Goal: Information Seeking & Learning: Learn about a topic

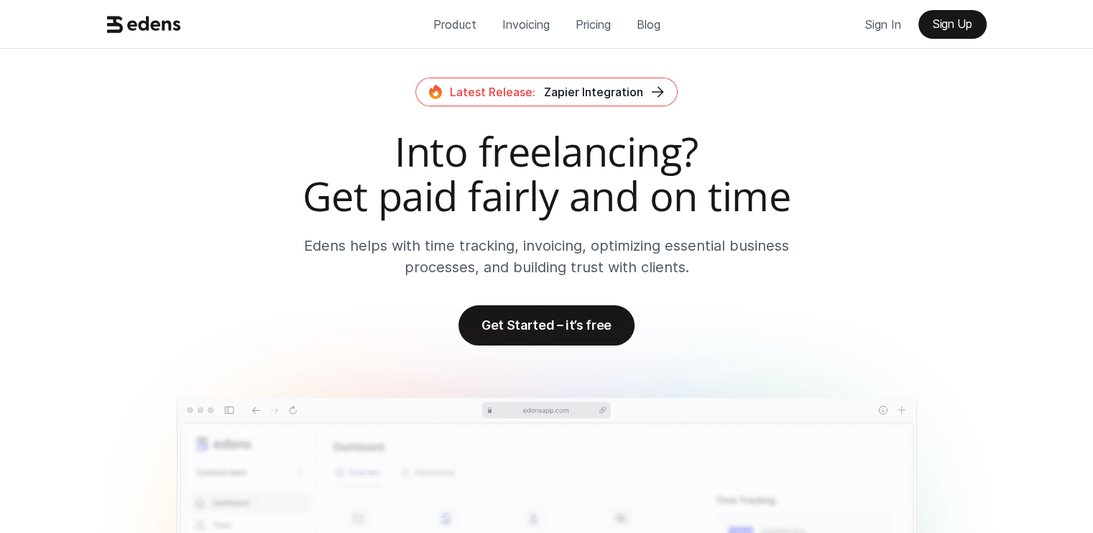
click at [573, 175] on h2 "Into freelancing? Get paid fairly and on time" at bounding box center [546, 173] width 891 height 88
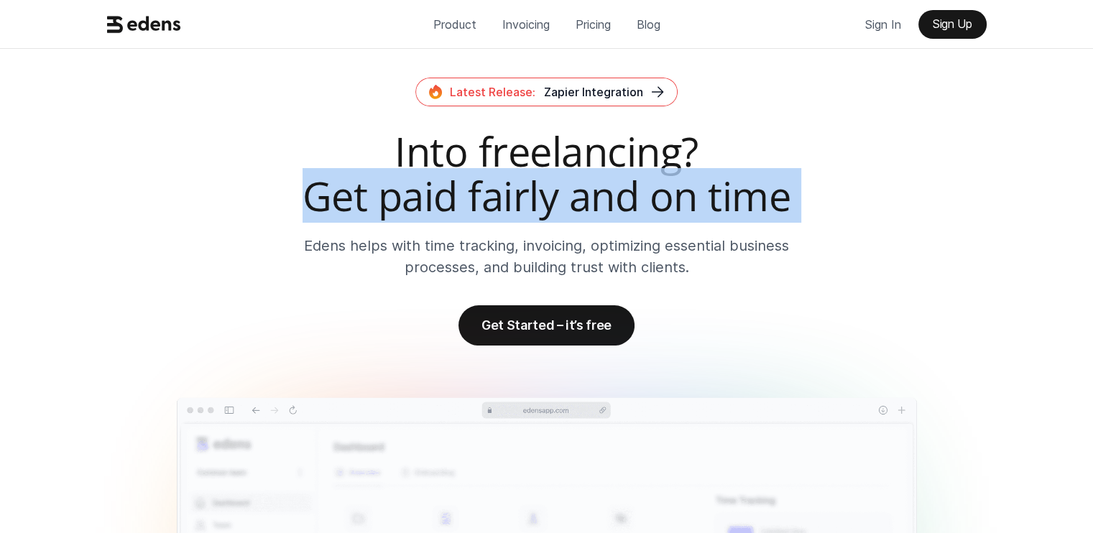
click at [573, 175] on h2 "Into freelancing? Get paid fairly and on time" at bounding box center [546, 173] width 891 height 88
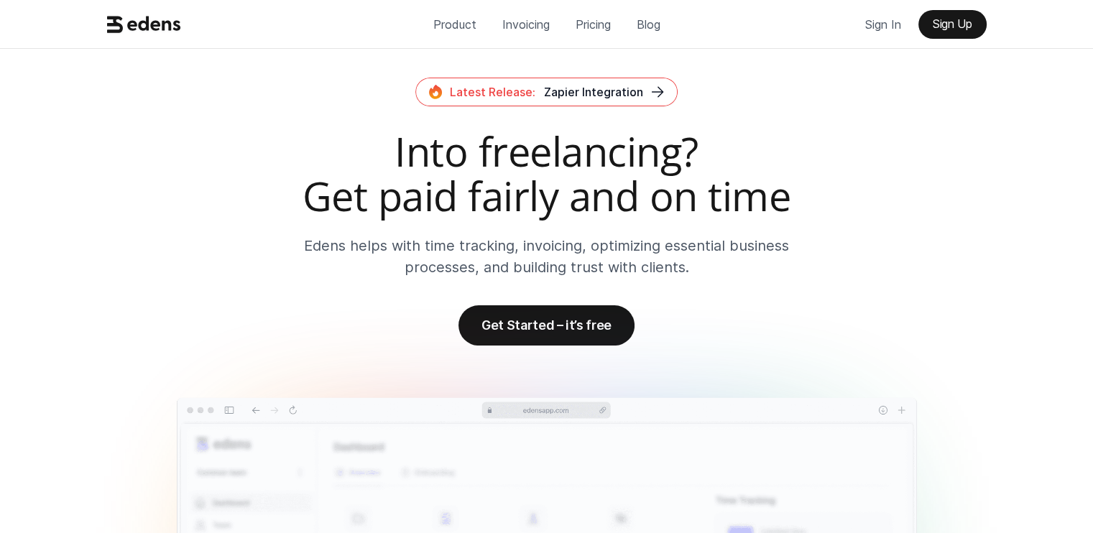
click at [388, 137] on h2 "Into freelancing? Get paid fairly and on time" at bounding box center [546, 173] width 891 height 88
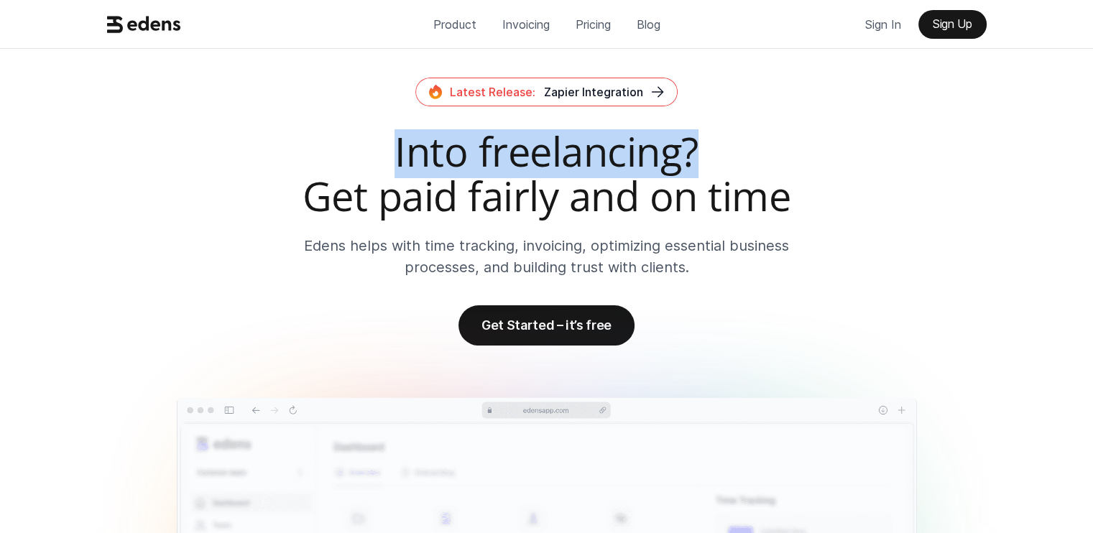
drag, startPoint x: 388, startPoint y: 137, endPoint x: 767, endPoint y: 153, distance: 379.1
click at [767, 153] on h2 "Into freelancing? Get paid fairly and on time" at bounding box center [546, 173] width 891 height 88
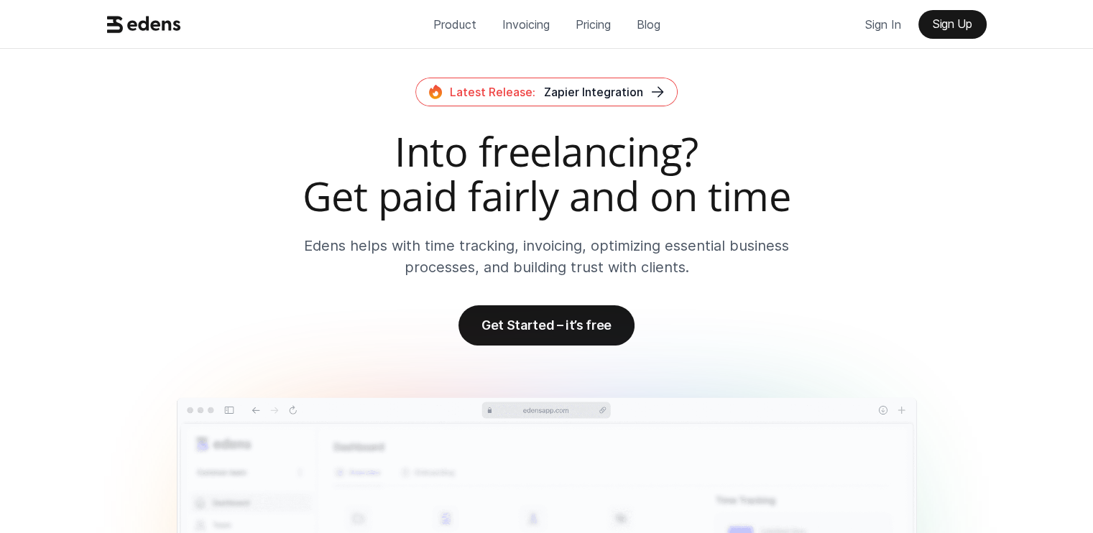
click at [767, 153] on h2 "Into freelancing? Get paid fairly and on time" at bounding box center [546, 173] width 891 height 88
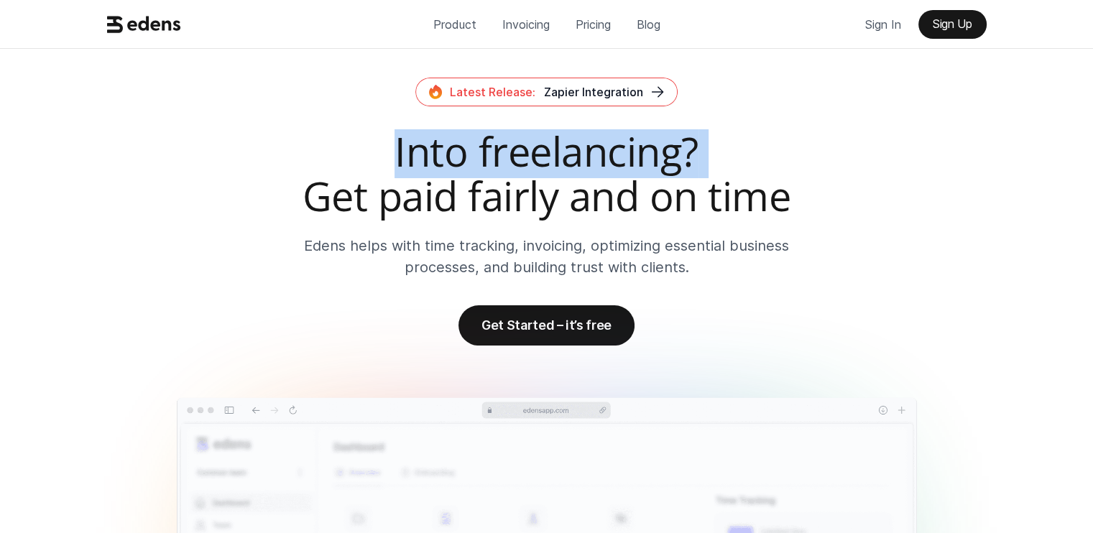
click at [767, 153] on h2 "Into freelancing? Get paid fairly and on time" at bounding box center [546, 173] width 891 height 88
drag, startPoint x: 351, startPoint y: 172, endPoint x: 719, endPoint y: 146, distance: 368.9
click at [719, 146] on h2 "Into freelancing? Get paid fairly and on time" at bounding box center [546, 173] width 891 height 88
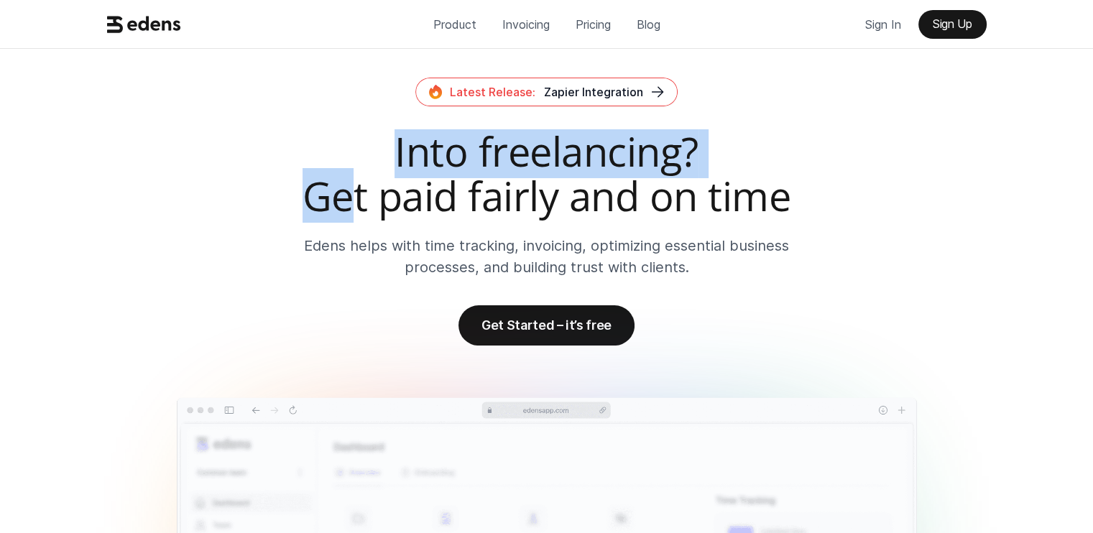
click at [719, 146] on h2 "Into freelancing? Get paid fairly and on time" at bounding box center [546, 173] width 891 height 88
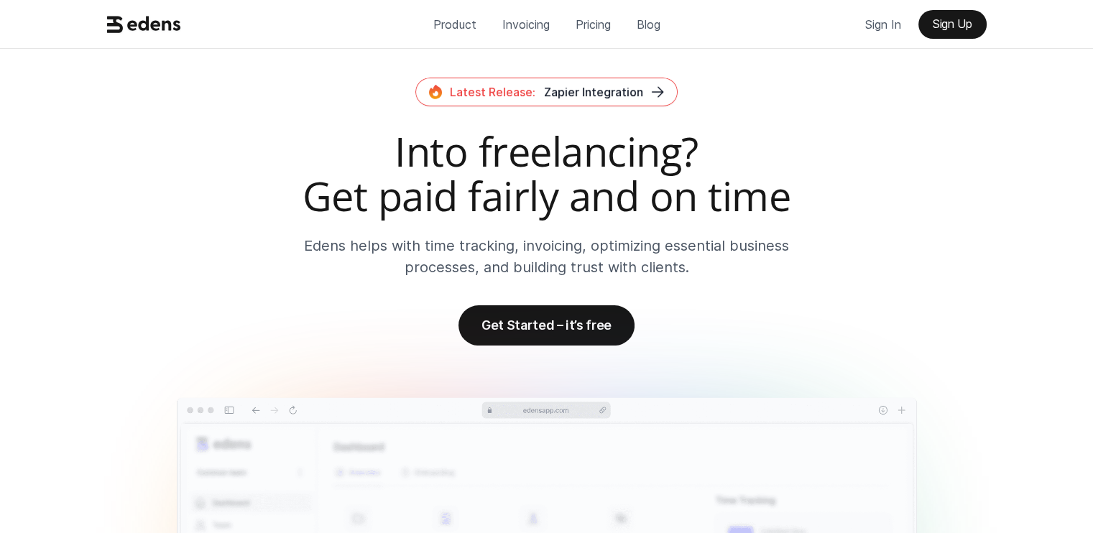
click at [438, 139] on h2 "Into freelancing? Get paid fairly and on time" at bounding box center [546, 173] width 891 height 88
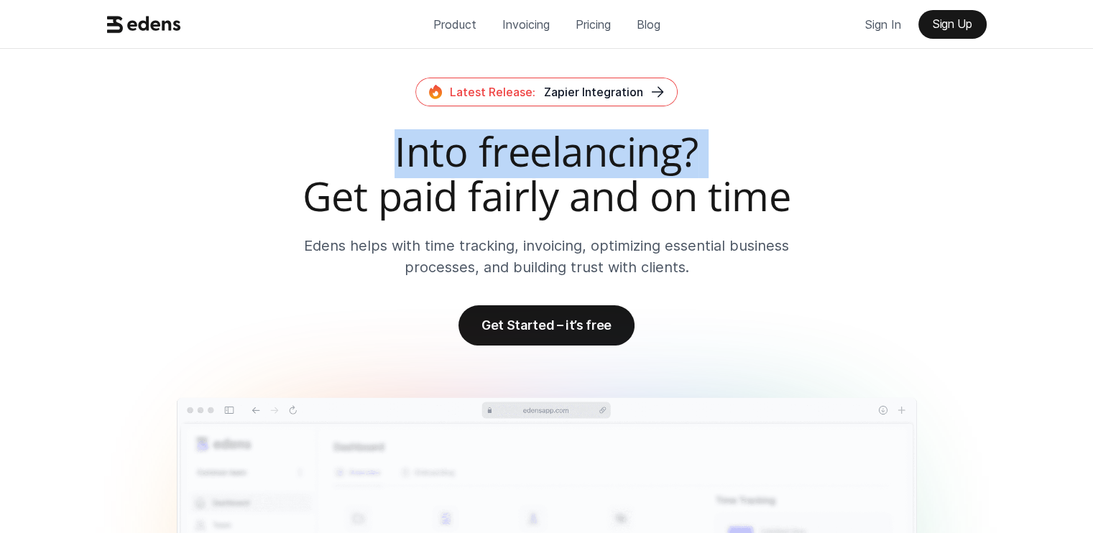
click at [438, 139] on h2 "Into freelancing? Get paid fairly and on time" at bounding box center [546, 173] width 891 height 88
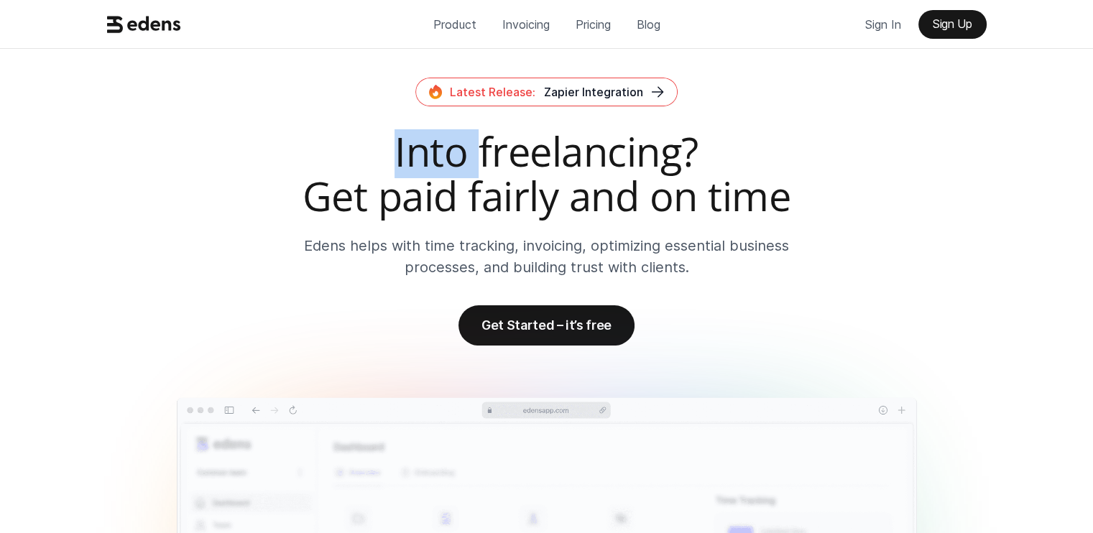
click at [438, 139] on h2 "Into freelancing? Get paid fairly and on time" at bounding box center [546, 173] width 891 height 88
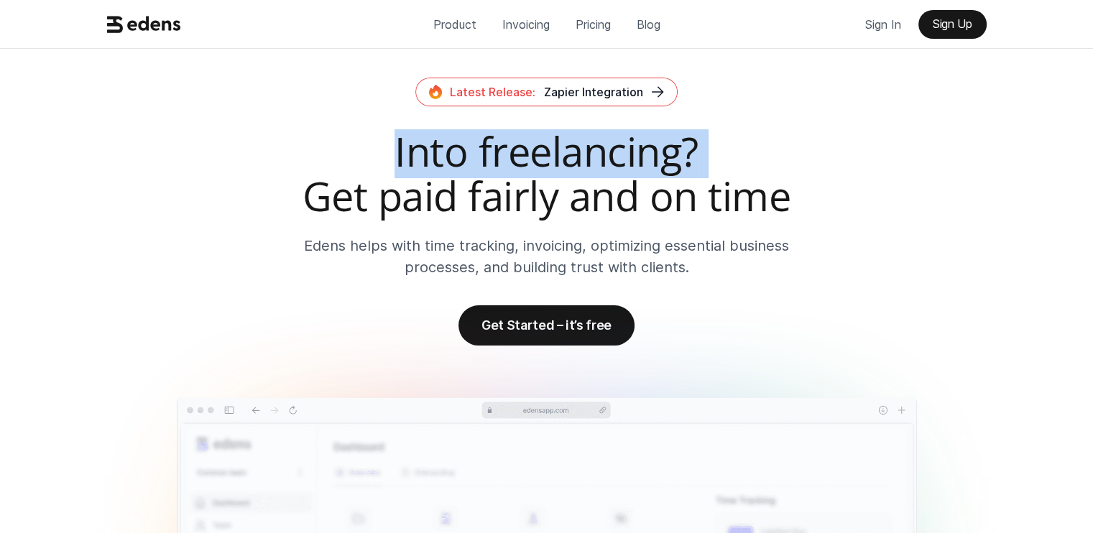
click at [438, 139] on h2 "Into freelancing? Get paid fairly and on time" at bounding box center [546, 173] width 891 height 88
drag, startPoint x: 396, startPoint y: 147, endPoint x: 808, endPoint y: 152, distance: 411.8
click at [808, 152] on h2 "Into freelancing? Get paid fairly and on time" at bounding box center [546, 173] width 891 height 88
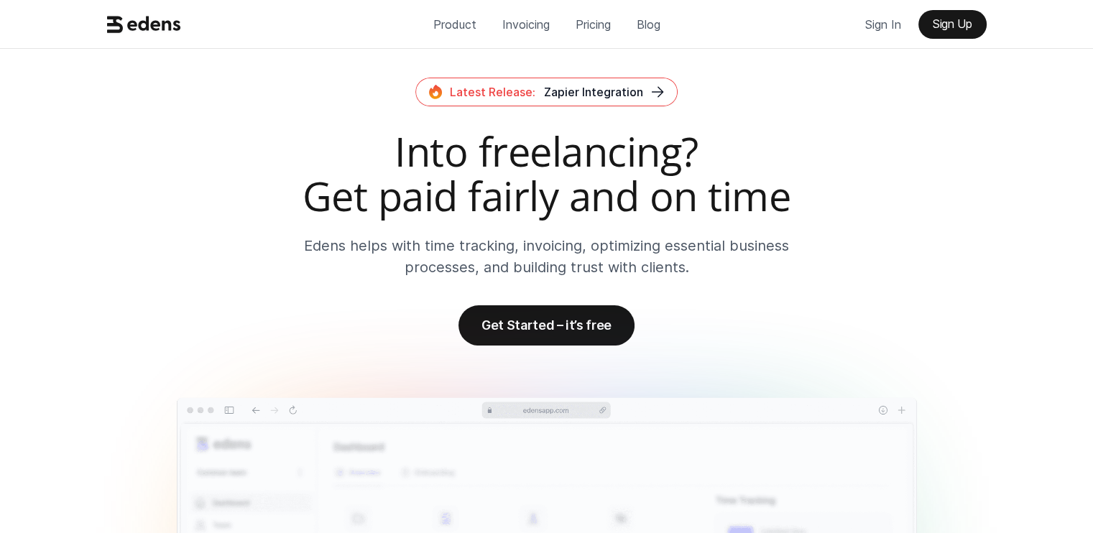
click at [632, 241] on p "Edens helps with time tracking, invoicing, optimizing essential business proces…" at bounding box center [547, 256] width 488 height 43
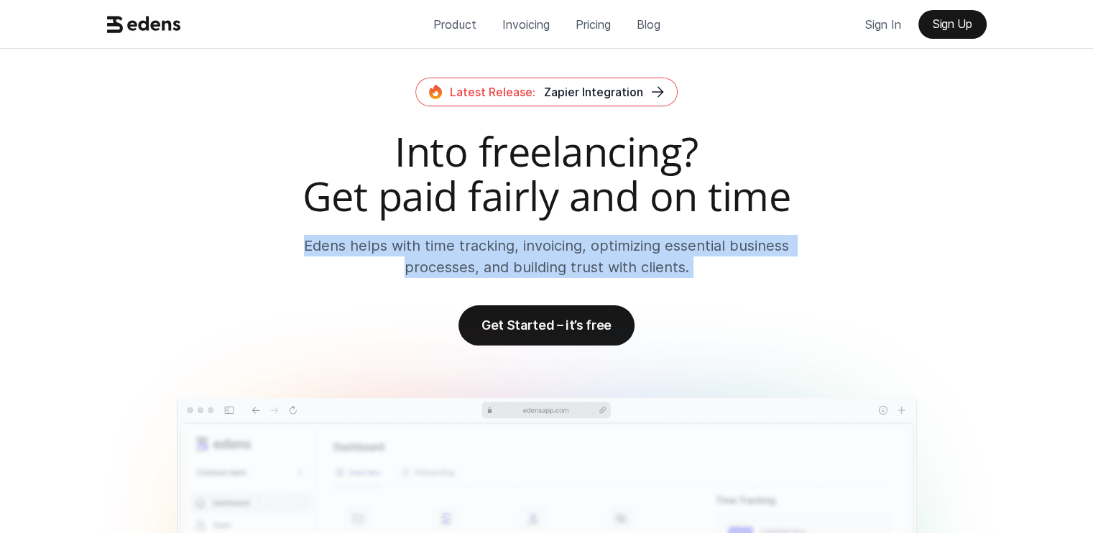
click at [632, 241] on p "Edens helps with time tracking, invoicing, optimizing essential business proces…" at bounding box center [547, 256] width 488 height 43
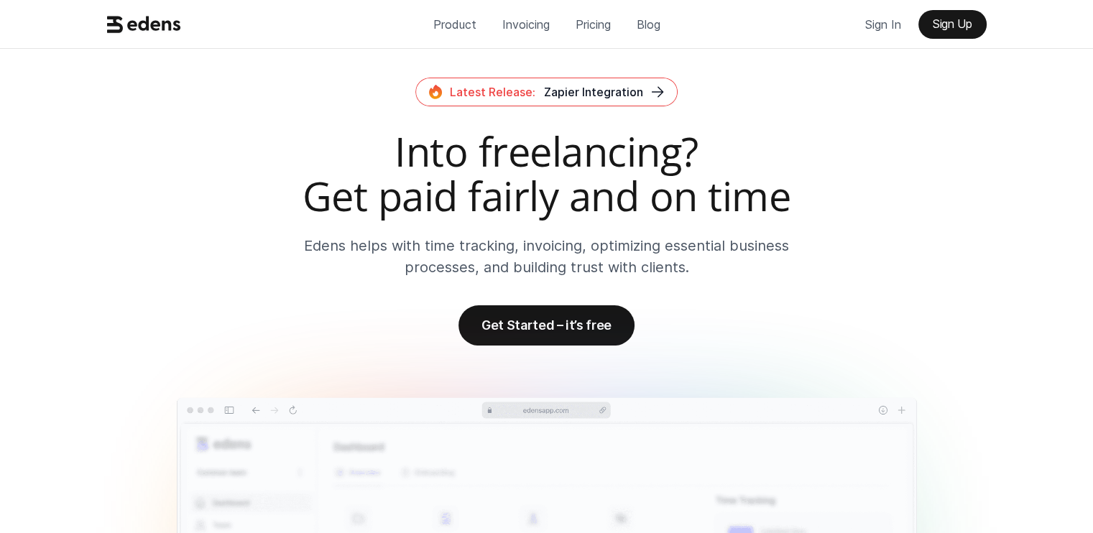
click at [635, 205] on h2 "Into freelancing? Get paid fairly and on time" at bounding box center [546, 173] width 891 height 88
click at [453, 242] on p "Edens helps with time tracking, invoicing, optimizing essential business proces…" at bounding box center [547, 256] width 488 height 43
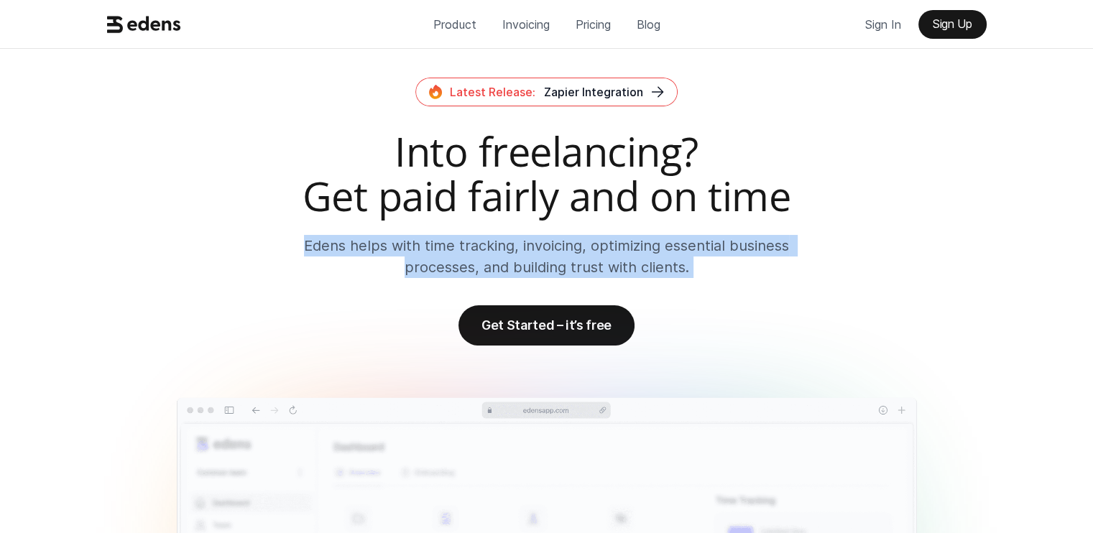
click at [453, 242] on p "Edens helps with time tracking, invoicing, optimizing essential business proces…" at bounding box center [547, 256] width 488 height 43
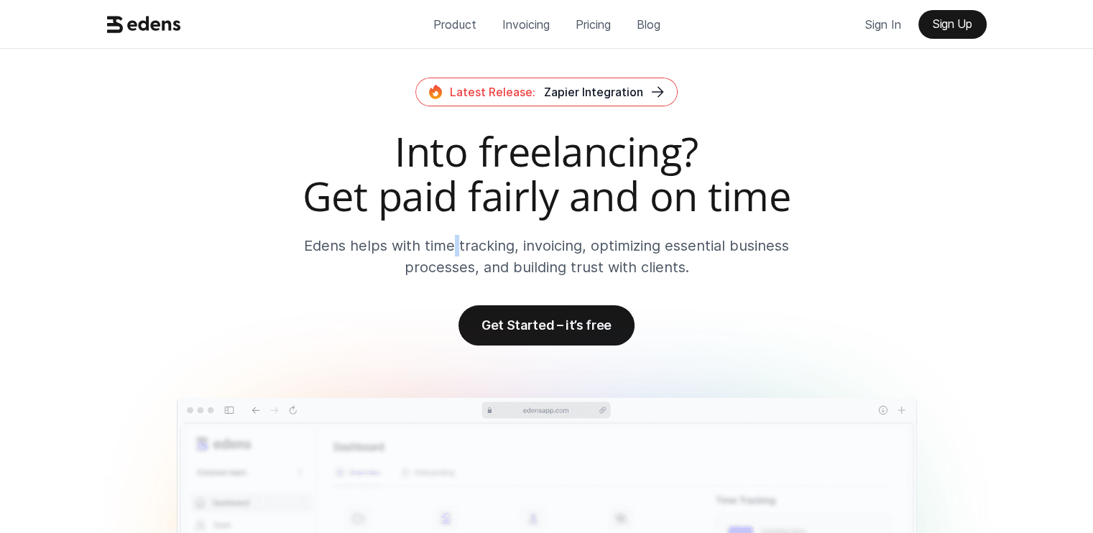
click at [453, 242] on p "Edens helps with time tracking, invoicing, optimizing essential business proces…" at bounding box center [547, 256] width 488 height 43
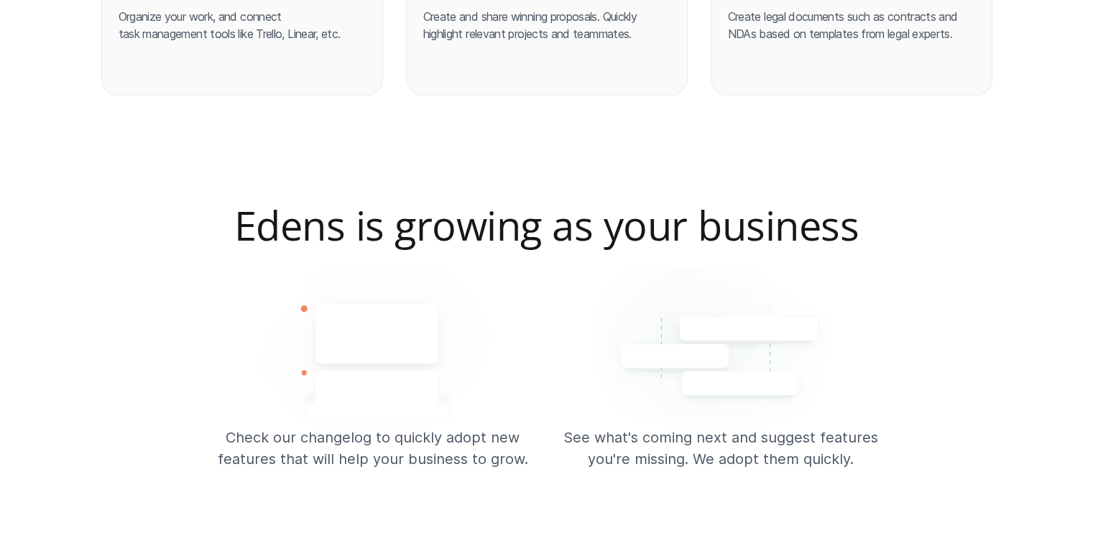
scroll to position [2265, 0]
drag, startPoint x: 540, startPoint y: 234, endPoint x: 599, endPoint y: 234, distance: 58.9
click at [599, 234] on h2 "Edens is growing as your business" at bounding box center [546, 227] width 1093 height 45
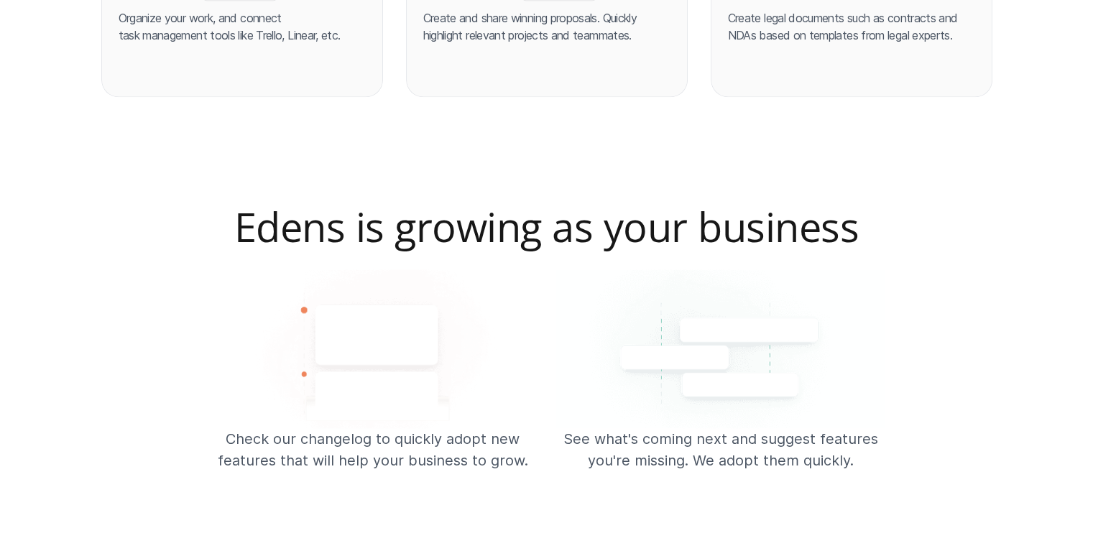
click at [595, 231] on h2 "Edens is growing as your business" at bounding box center [546, 227] width 1093 height 45
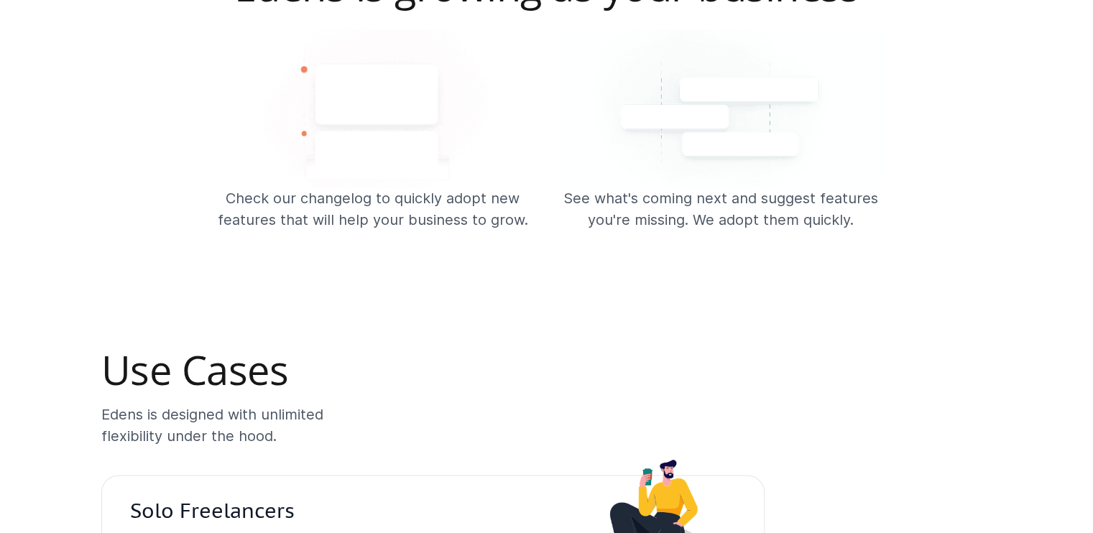
scroll to position [2532, 0]
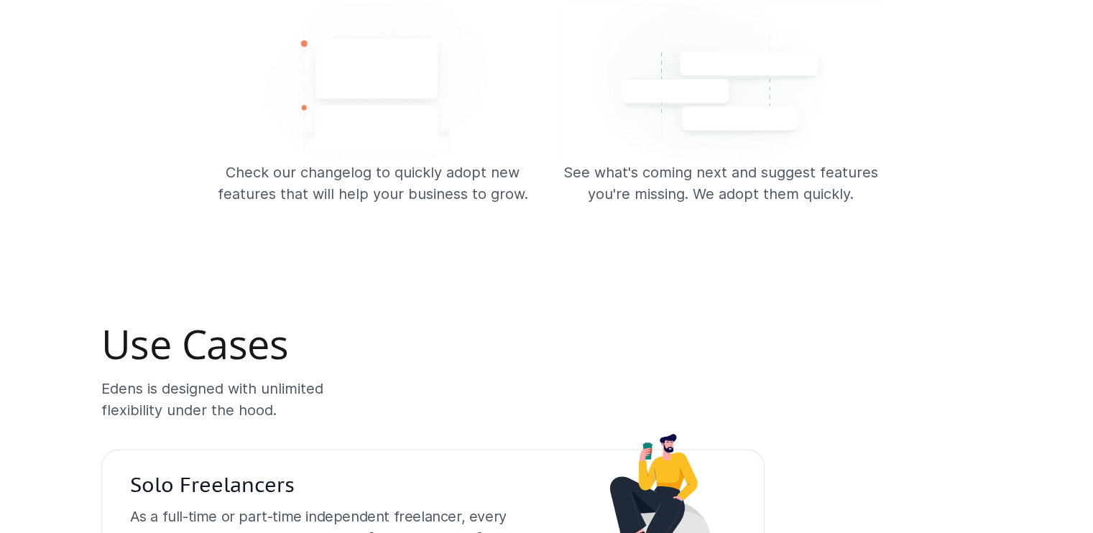
click at [592, 163] on p "See what's coming next and suggest features you're missing. We adopt them quick…" at bounding box center [721, 183] width 331 height 43
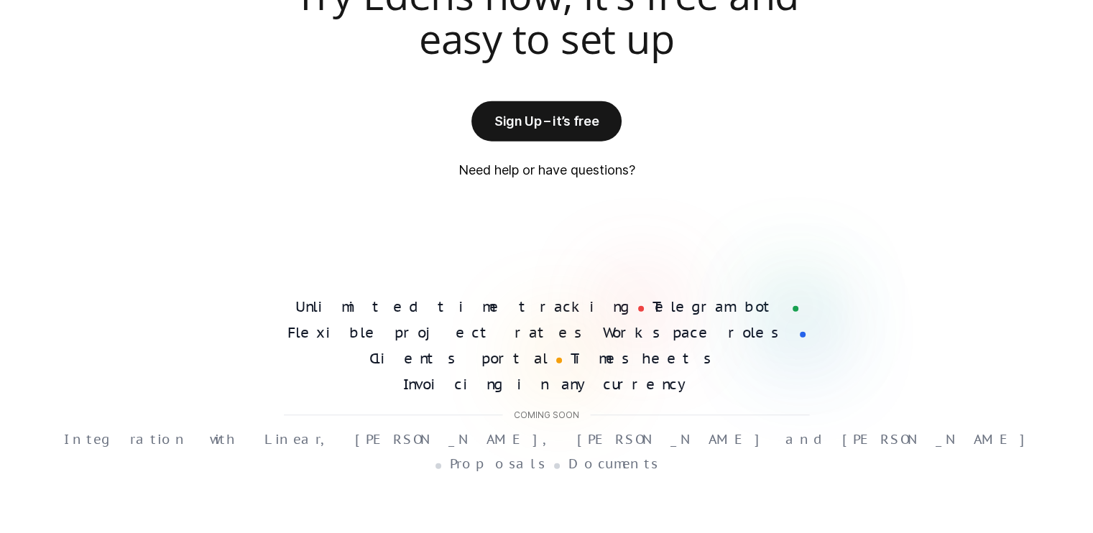
scroll to position [3747, 0]
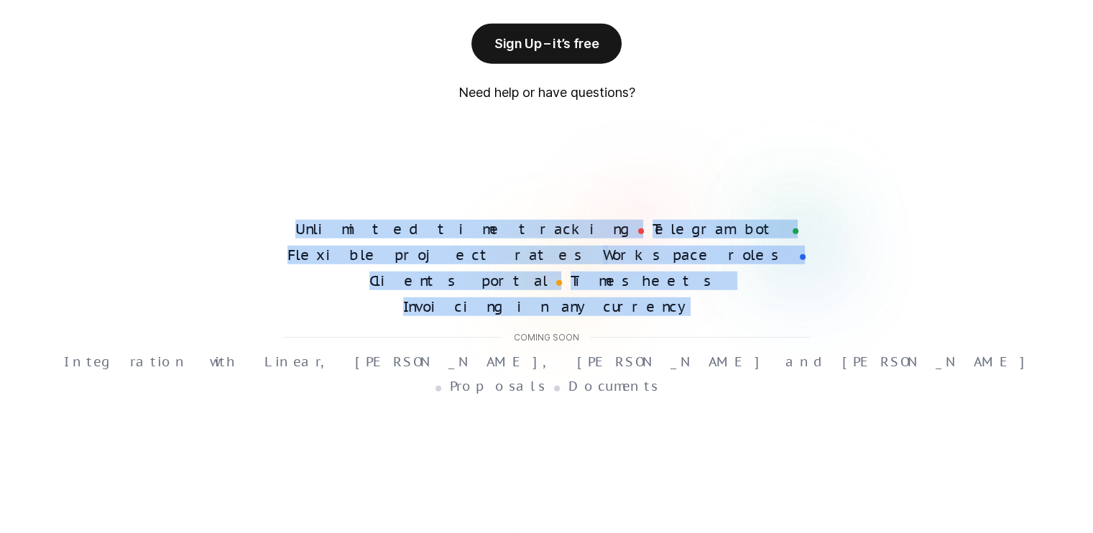
drag, startPoint x: 317, startPoint y: 229, endPoint x: 826, endPoint y: 257, distance: 510.3
click at [826, 257] on div "Unlimited time tracking Telegram bot Flexible project rates Workspace roles Cli…" at bounding box center [547, 308] width 914 height 174
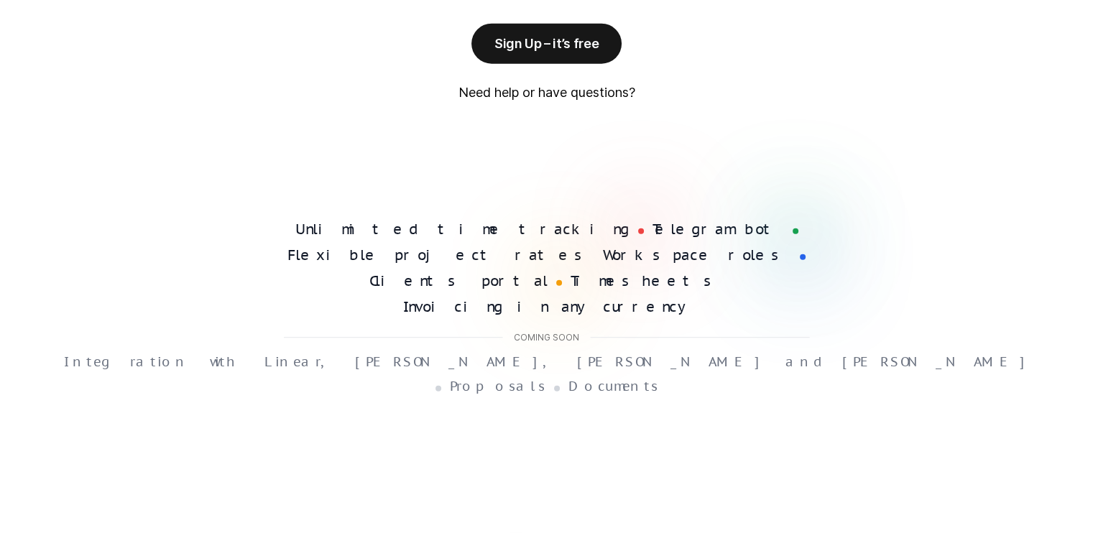
click at [826, 257] on div "Unlimited time tracking Telegram bot Flexible project rates Workspace roles Cli…" at bounding box center [547, 308] width 914 height 174
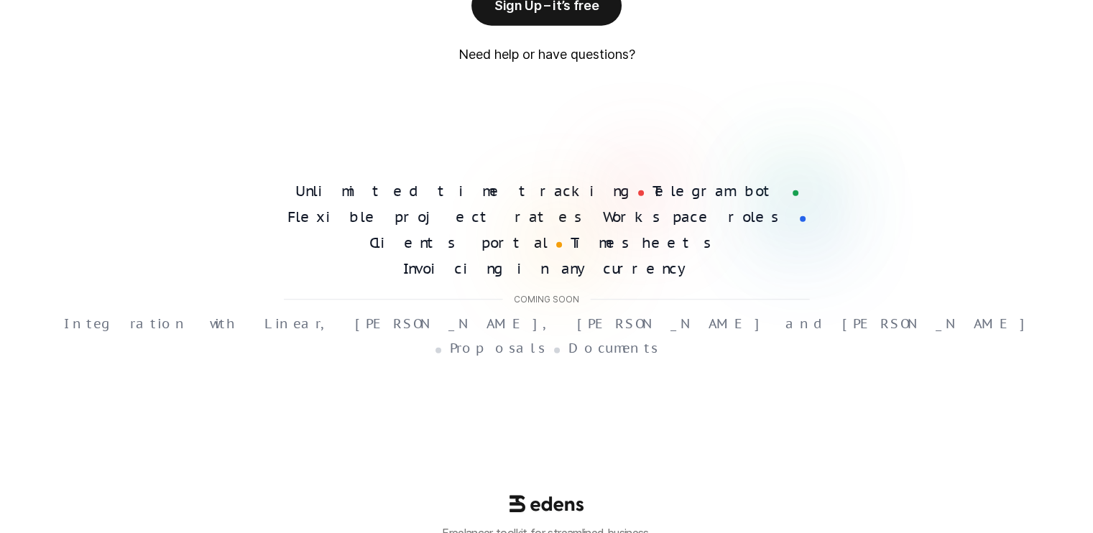
scroll to position [3793, 0]
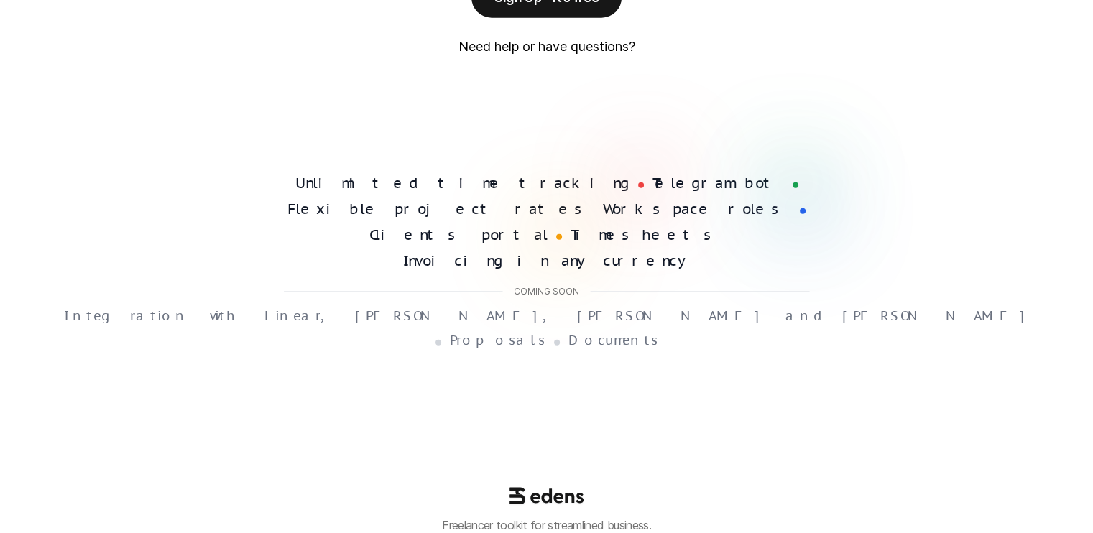
click at [549, 269] on div "Coming soon" at bounding box center [546, 288] width 527 height 39
click at [517, 287] on p "Coming soon" at bounding box center [546, 292] width 65 height 10
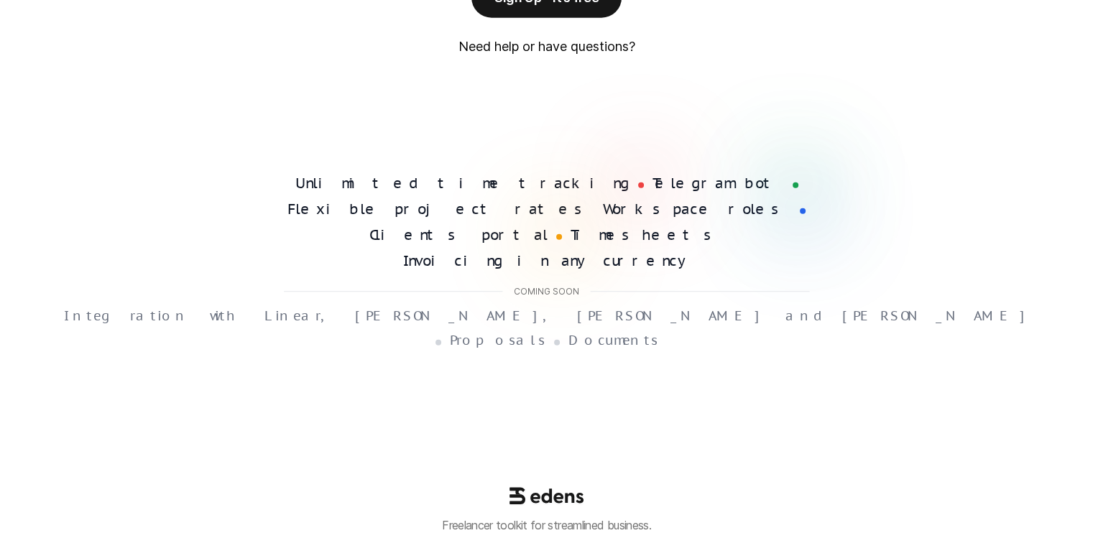
click at [691, 252] on h4 "Invoicing in any currency" at bounding box center [546, 260] width 287 height 17
click at [625, 193] on div "Unlimited time tracking Telegram bot Flexible project rates Workspace roles Cli…" at bounding box center [546, 222] width 527 height 95
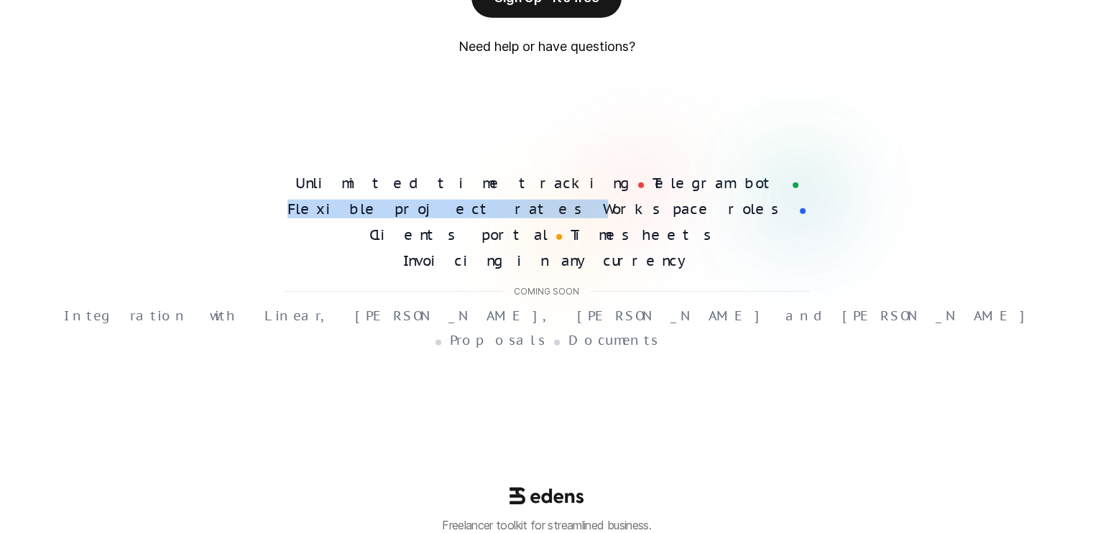
click at [625, 193] on div "Unlimited time tracking Telegram bot Flexible project rates Workspace roles Cli…" at bounding box center [546, 222] width 527 height 95
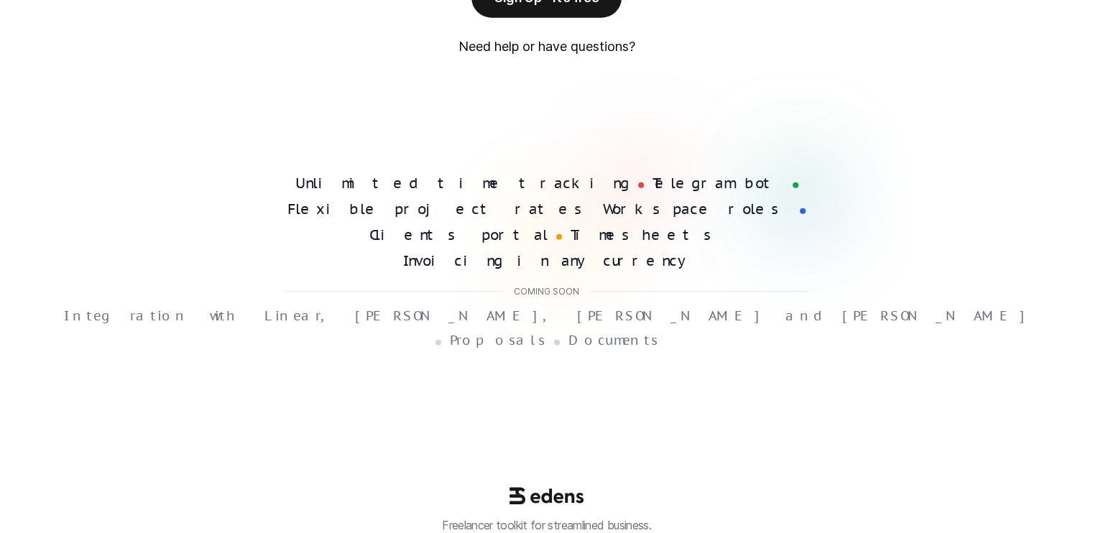
click at [781, 182] on div at bounding box center [795, 183] width 29 height 29
